Goal: Check status: Check status

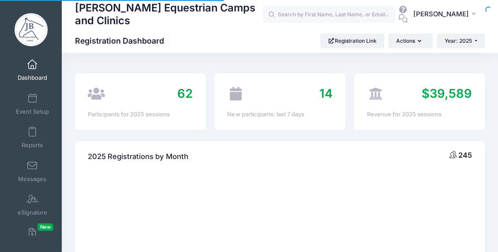
select select
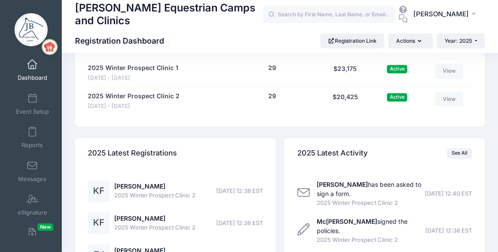
scroll to position [926, 0]
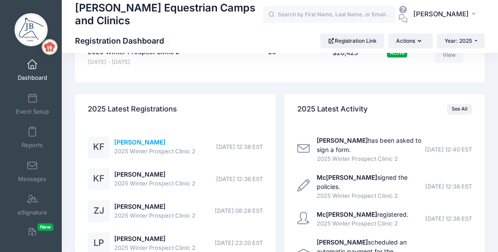
click at [130, 143] on link "[PERSON_NAME]" at bounding box center [139, 143] width 51 height 8
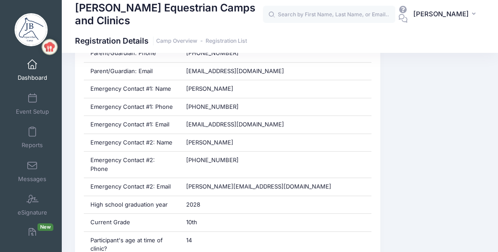
scroll to position [441, 0]
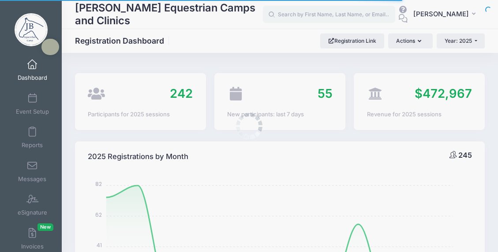
select select
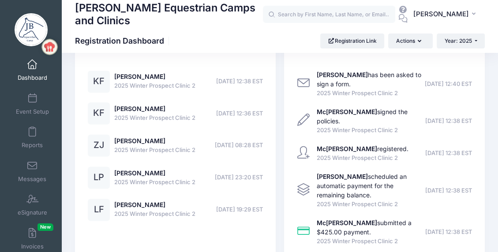
scroll to position [959, 0]
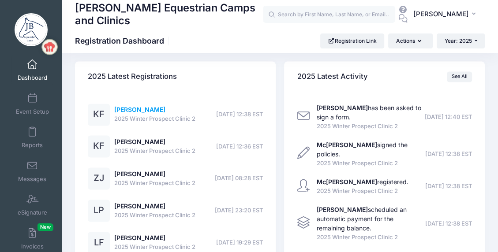
click at [138, 109] on link "[PERSON_NAME]" at bounding box center [139, 110] width 51 height 8
